Goal: Navigation & Orientation: Find specific page/section

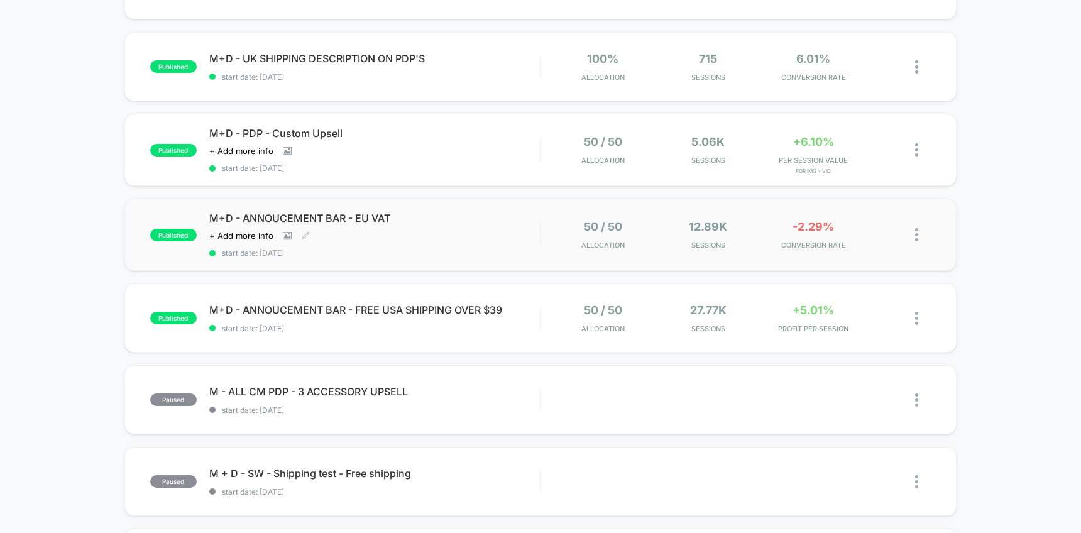
scroll to position [445, 0]
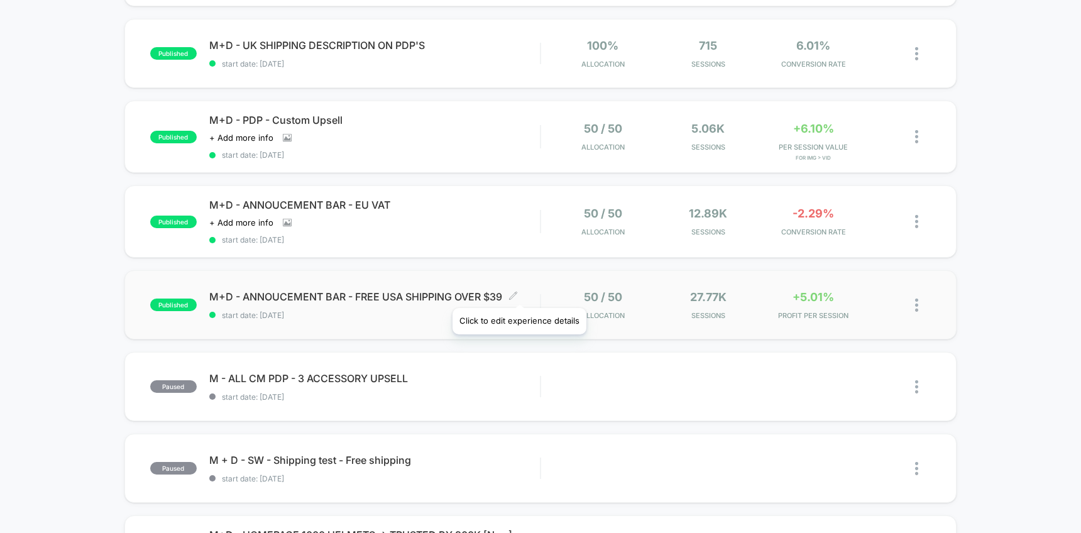
click at [524, 295] on span "M+D - ANNOUCEMENT BAR - FREE USA SHIPPING OVER $39 Click to edit experience det…" at bounding box center [374, 296] width 331 height 13
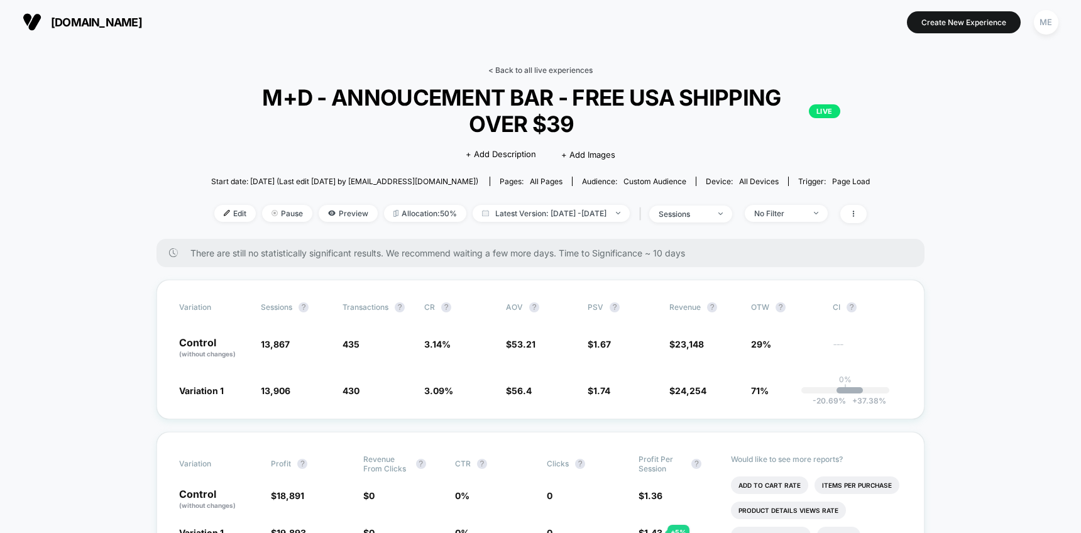
click at [515, 67] on link "< Back to all live experiences" at bounding box center [540, 69] width 104 height 9
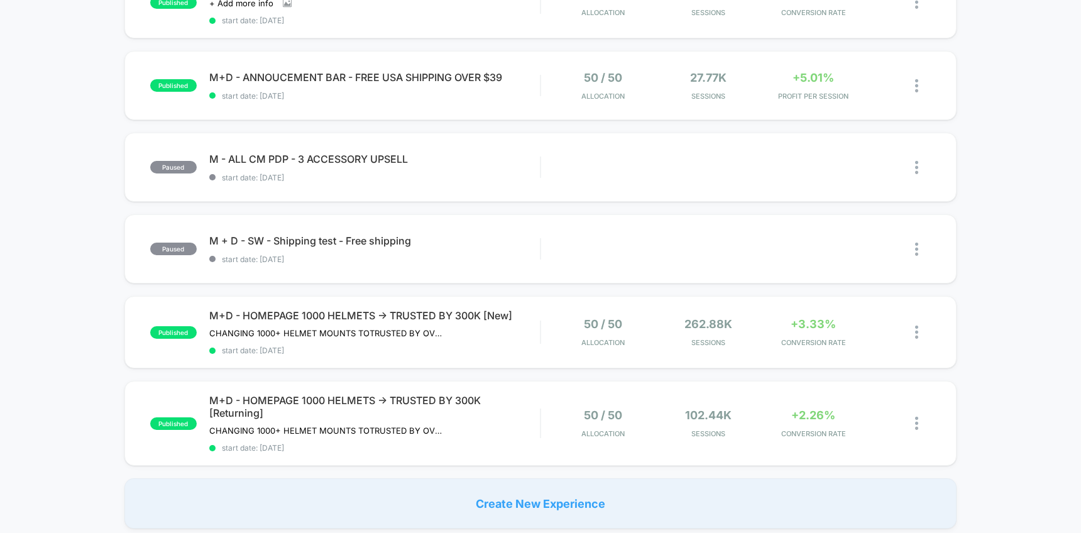
scroll to position [617, 0]
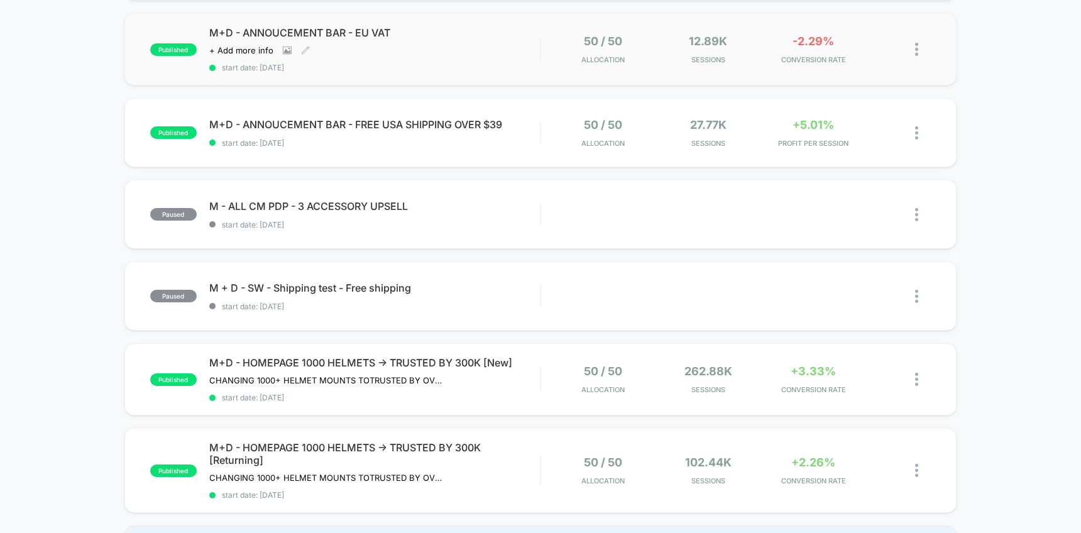
click at [512, 48] on div "M+D - ANNOUCEMENT BAR - EU VAT Click to view images Click to edit experience de…" at bounding box center [374, 49] width 331 height 46
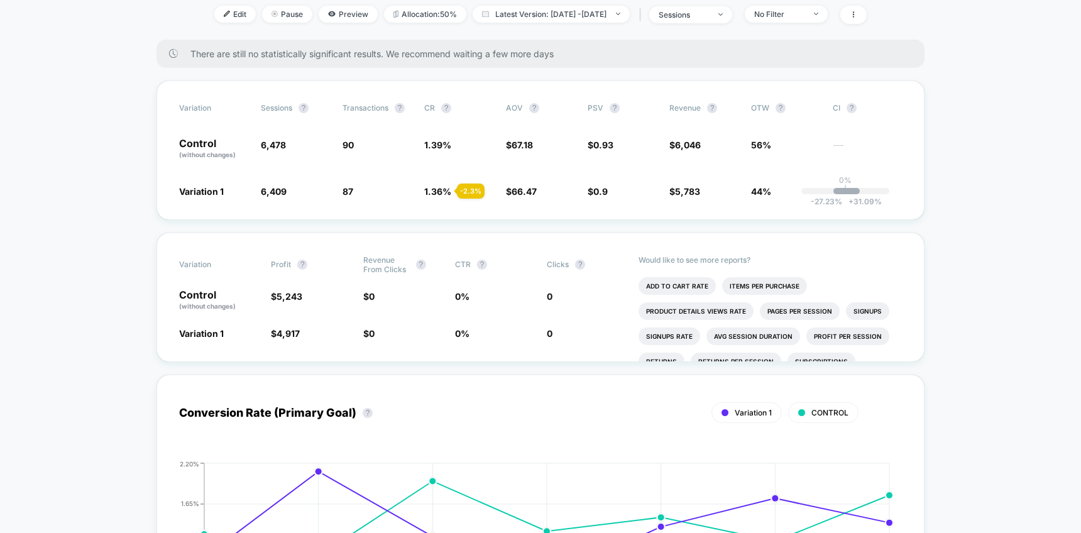
scroll to position [16, 0]
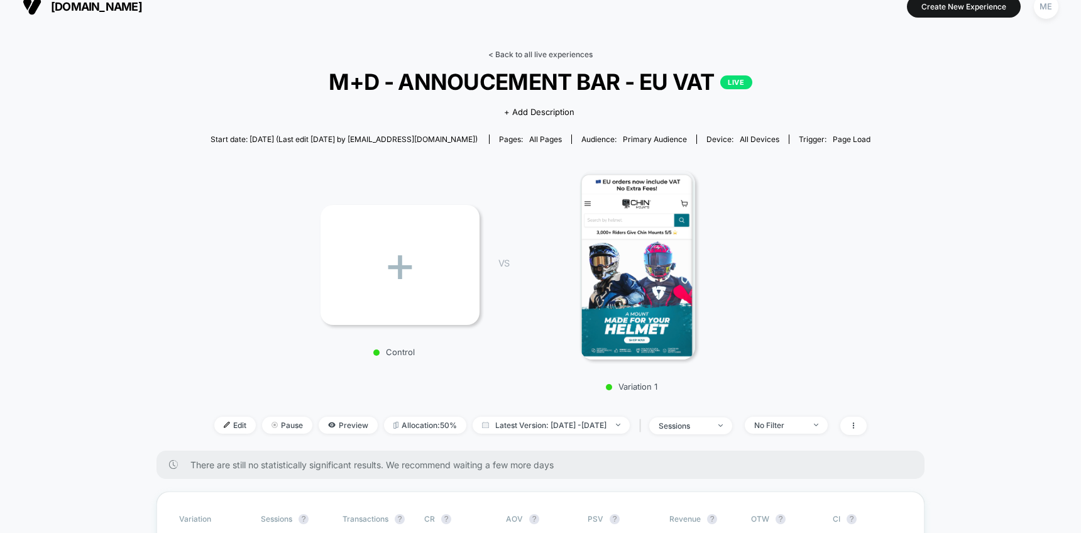
click at [526, 55] on link "< Back to all live experiences" at bounding box center [540, 54] width 104 height 9
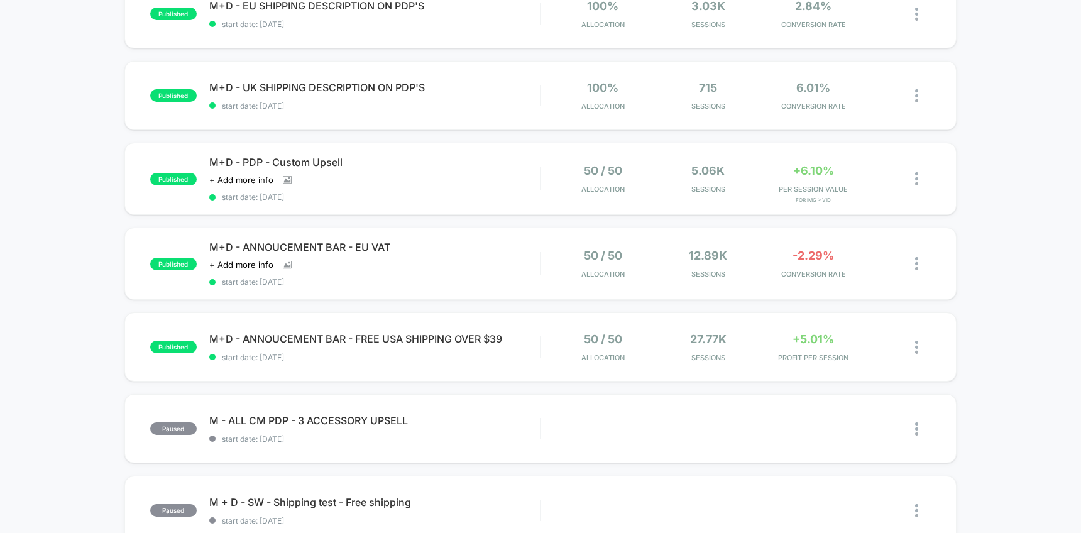
scroll to position [392, 0]
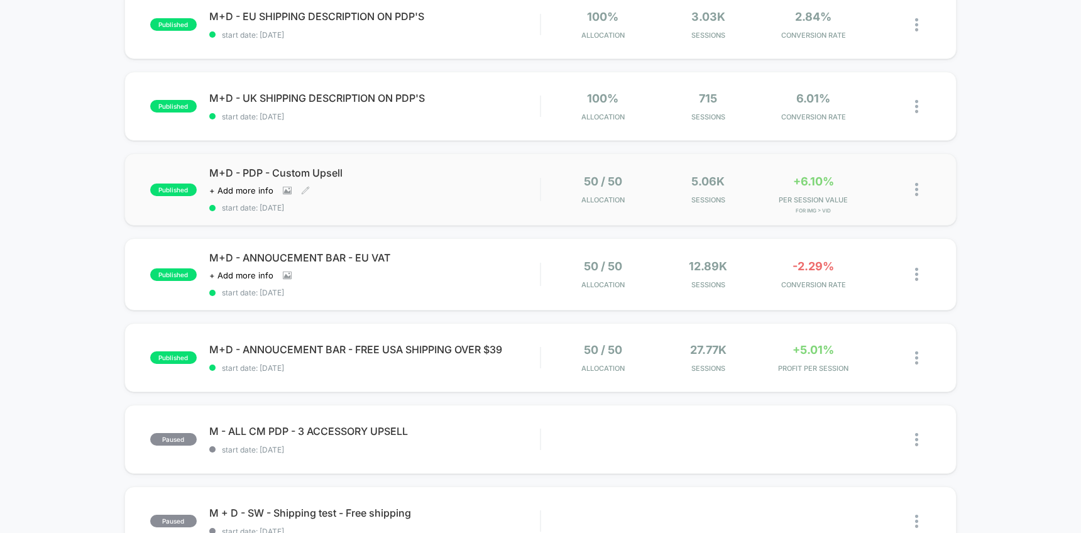
click at [513, 180] on div "M+D - PDP - Custom Upsell Click to view images Click to edit experience details…" at bounding box center [374, 190] width 331 height 46
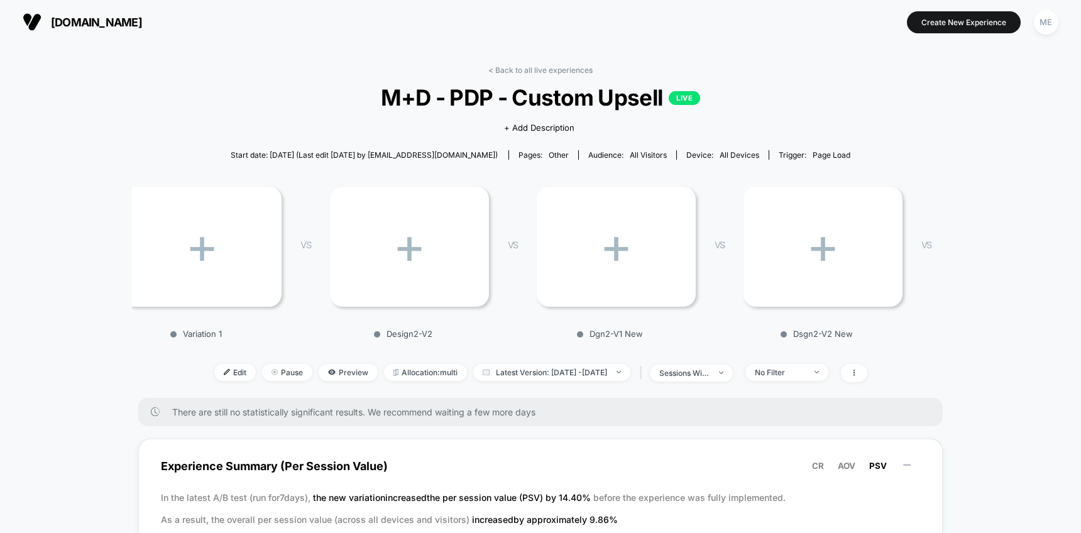
click at [542, 66] on link "< Back to all live experiences" at bounding box center [540, 69] width 104 height 9
